Goal: Contribute content: Contribute content

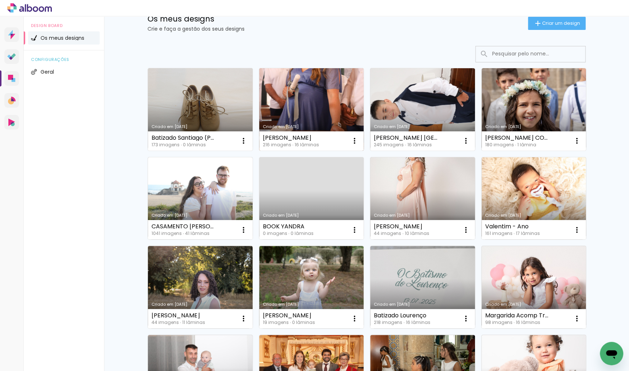
scroll to position [27, 0]
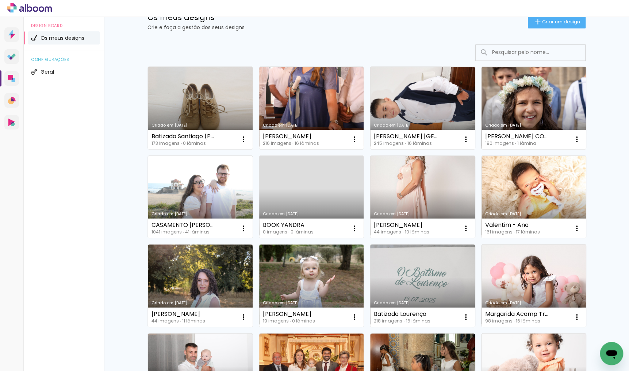
click at [518, 110] on link "Criado em [DATE]" at bounding box center [534, 108] width 105 height 83
